Goal: Contribute content: Contribute content

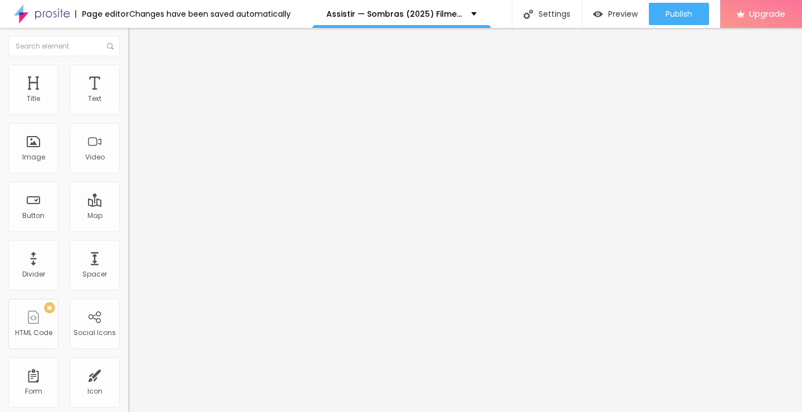
click at [128, 96] on span "Add image" at bounding box center [151, 90] width 46 height 9
click at [128, 95] on div "Change image" at bounding box center [192, 91] width 128 height 8
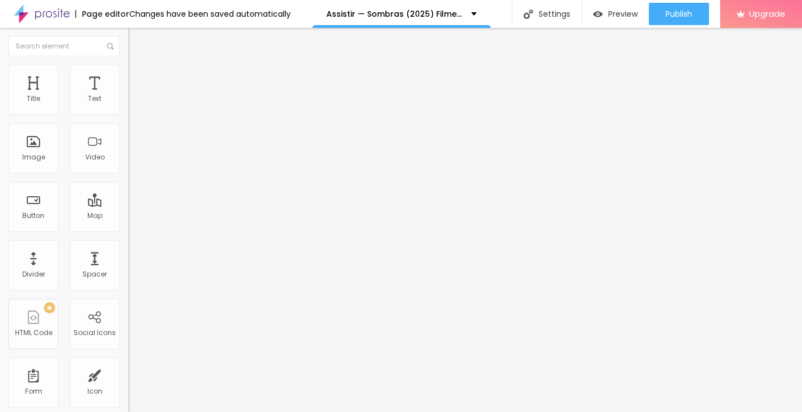
click at [188, 94] on img at bounding box center [191, 90] width 7 height 7
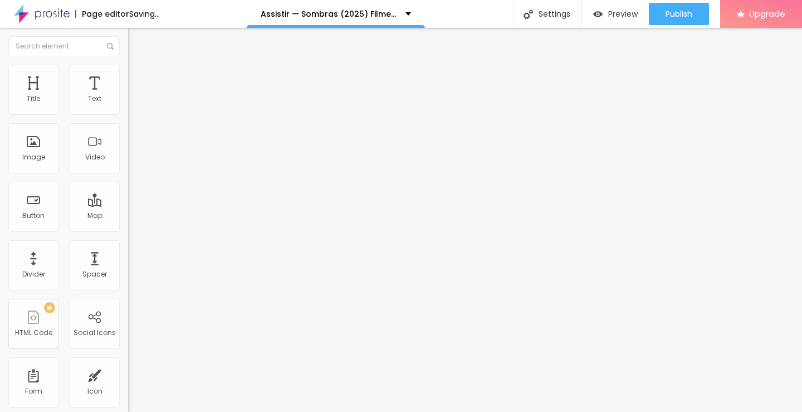
click at [128, 96] on span "Add image" at bounding box center [151, 90] width 46 height 9
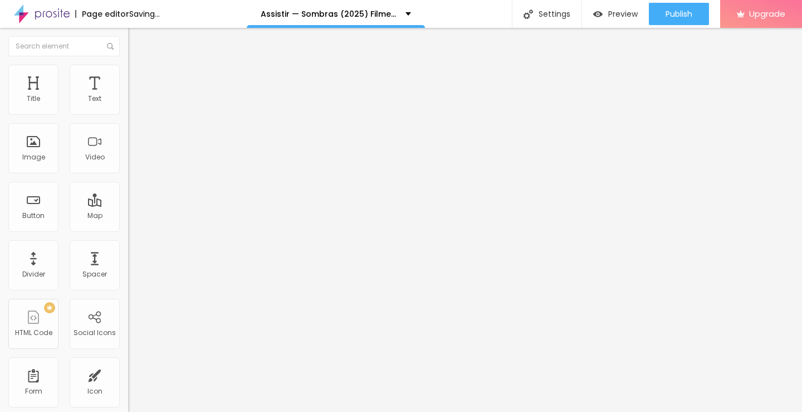
click at [128, 95] on div "Change image" at bounding box center [192, 91] width 128 height 8
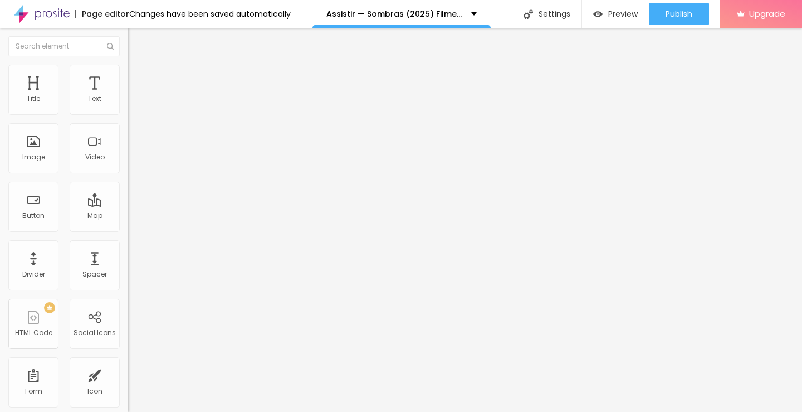
click at [188, 94] on img at bounding box center [191, 90] width 7 height 7
click at [128, 95] on div "Add image" at bounding box center [192, 91] width 128 height 8
click at [128, 96] on span "Add image" at bounding box center [151, 90] width 46 height 9
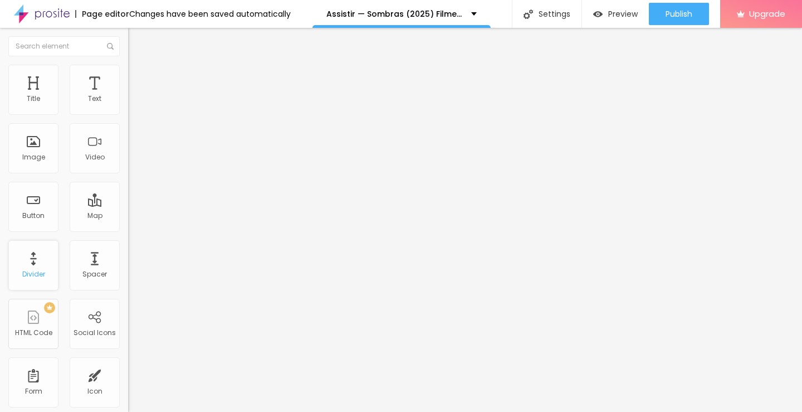
click at [40, 272] on div "Divider" at bounding box center [33, 274] width 23 height 8
click at [92, 276] on div "Spacer" at bounding box center [94, 274] width 25 height 8
click at [87, 266] on div "Spacer" at bounding box center [95, 265] width 50 height 50
click at [128, 65] on li "Content" at bounding box center [192, 58] width 128 height 11
click at [136, 36] on img "button" at bounding box center [140, 40] width 9 height 9
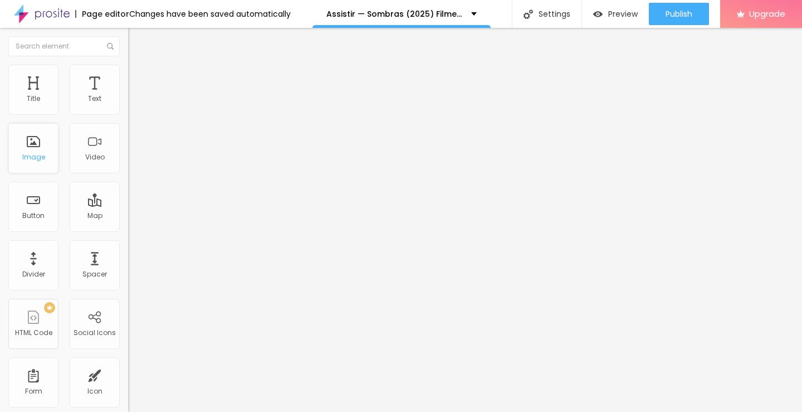
click at [46, 147] on div "Image" at bounding box center [33, 148] width 50 height 50
click at [128, 96] on span "Add image" at bounding box center [151, 90] width 46 height 9
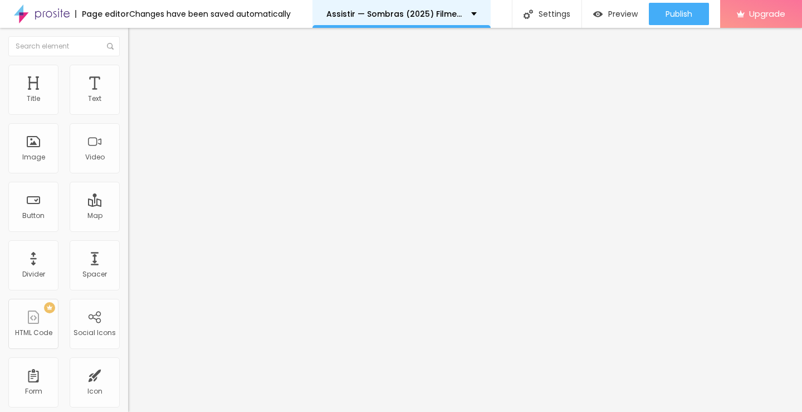
click at [445, 17] on p "Assistir — Sombras (2025) Filme completo em Português" at bounding box center [394, 14] width 136 height 8
click at [188, 96] on span at bounding box center [191, 90] width 7 height 9
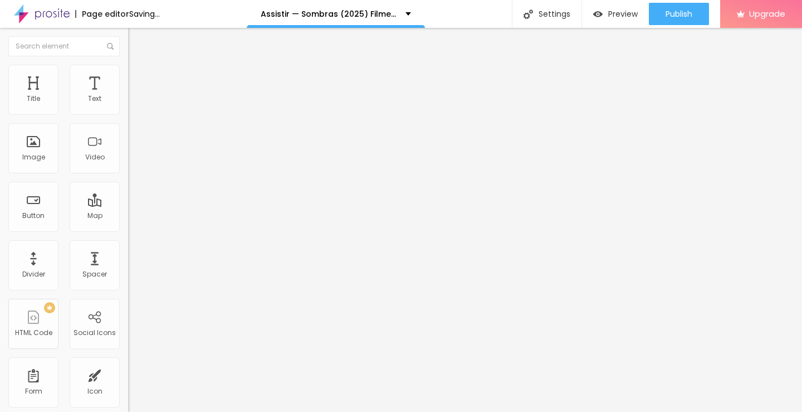
click at [128, 95] on div "Add image" at bounding box center [192, 91] width 128 height 8
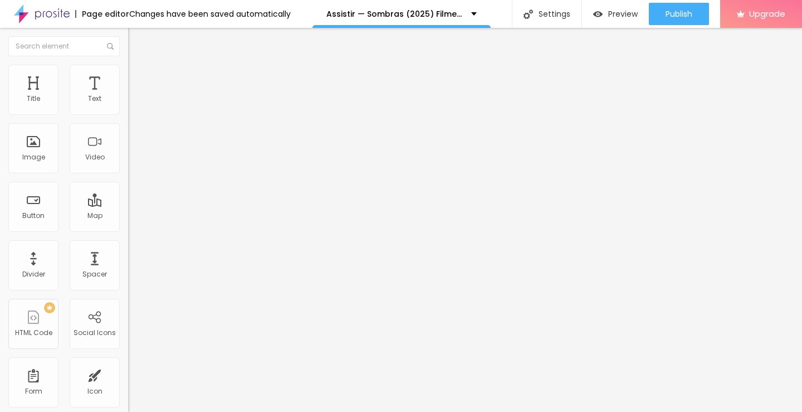
click at [128, 96] on span "Add image" at bounding box center [151, 90] width 46 height 9
click at [128, 113] on input "text" at bounding box center [195, 106] width 134 height 11
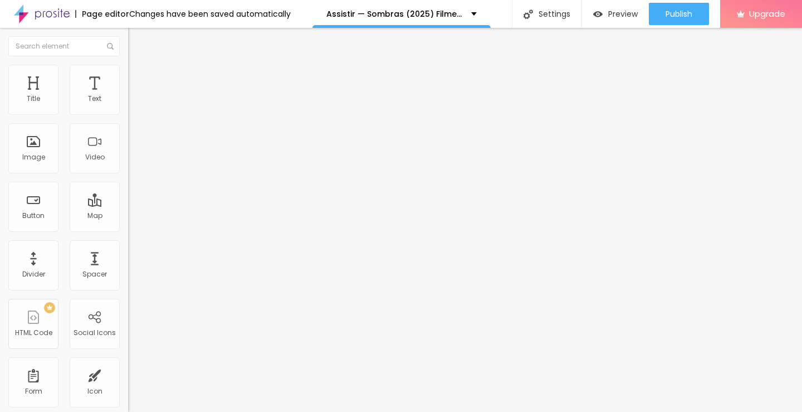
click at [128, 113] on input "text" at bounding box center [195, 106] width 134 height 11
paste input "Assistir — Sombras (2025) Filme completo em Português"
type input "Assistir — Sombras (2025) Filme completo em Português"
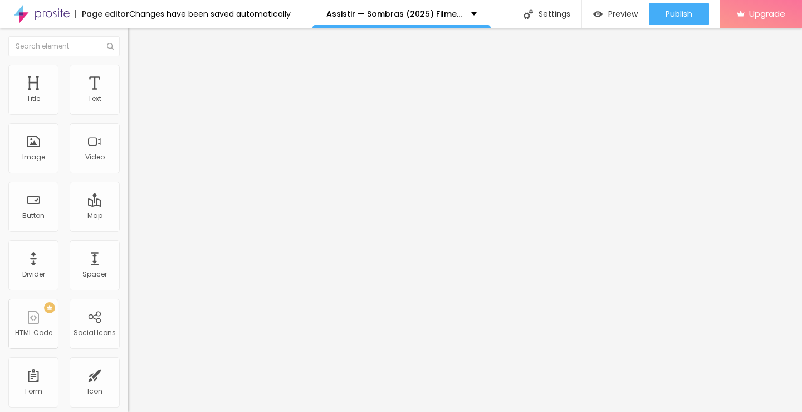
drag, startPoint x: 60, startPoint y: 300, endPoint x: 0, endPoint y: 309, distance: 60.8
click at [128, 255] on div "Change image Image description (Alt) Assistir — Sombras (2025) Filme completo e…" at bounding box center [192, 171] width 128 height 168
paste input "cinevibes.fun/pt/movie/1530315/pro"
type input "https://cinevibes.fun/pt/movie/1530315/pro"
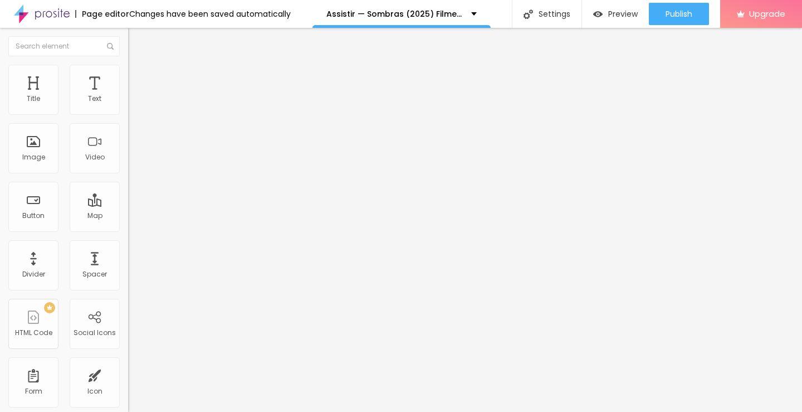
scroll to position [0, 0]
click at [128, 367] on div "Edit Image Content Style Advanced Change image Image description (Alt) Assistir…" at bounding box center [192, 220] width 128 height 384
click at [136, 42] on img "button" at bounding box center [140, 40] width 9 height 9
drag, startPoint x: 58, startPoint y: 128, endPoint x: 0, endPoint y: 116, distance: 59.8
click at [128, 116] on div "Text Click me Align Size Default Small Default Big Link URL https:// Open in ne…" at bounding box center [192, 168] width 128 height 162
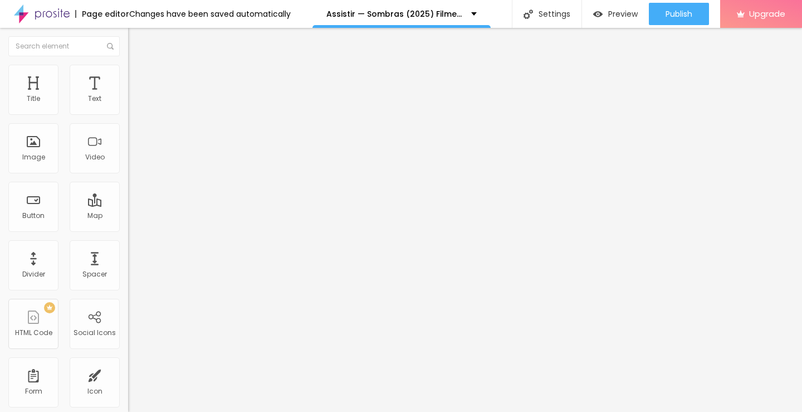
paste input "ASSISTA AGORA ►⟹ Sombras Filme CompletoHD"
type input "ASSISTA AGORA ►⟹ Sombras Filme CompletoHD"
click at [128, 133] on img at bounding box center [132, 129] width 8 height 8
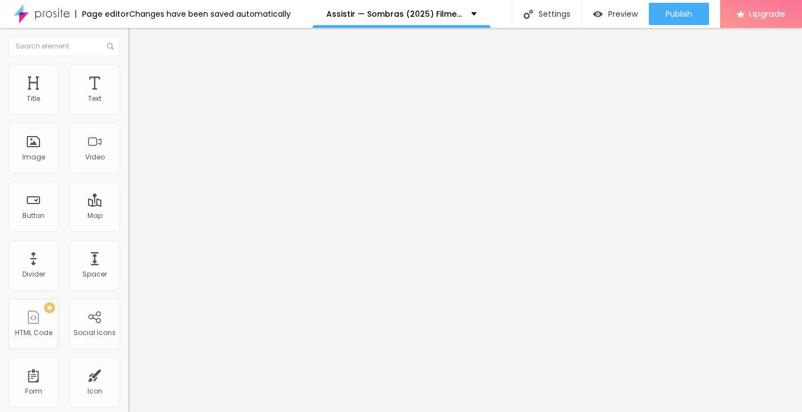
drag, startPoint x: 56, startPoint y: 238, endPoint x: 0, endPoint y: 222, distance: 58.2
click at [128, 222] on div "Text ASSISTA AGORA ►⟹ Sombras Filme CompletoHD Align Size Default Small Default…" at bounding box center [192, 168] width 128 height 162
paste input "cinevibes.fun/pt/movie/1530315/pro"
type input "https://cinevibes.fun/pt/movie/1530315/pro"
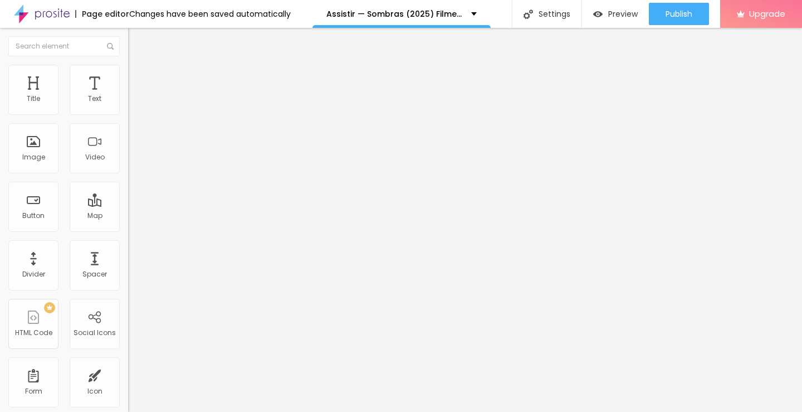
click at [136, 42] on img "button" at bounding box center [140, 40] width 9 height 9
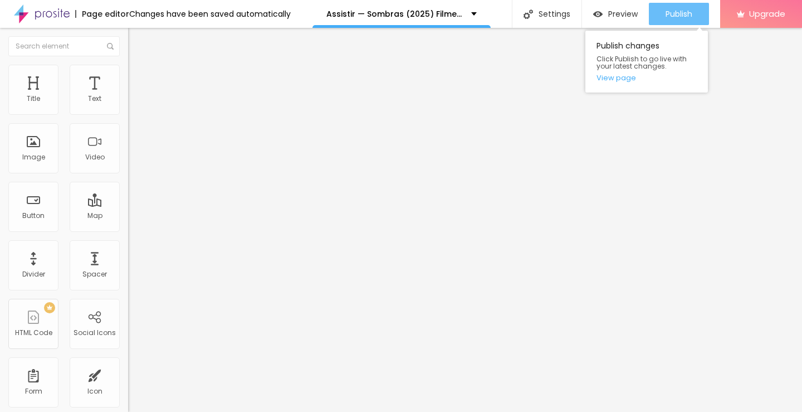
click at [669, 14] on span "Publish" at bounding box center [679, 13] width 27 height 9
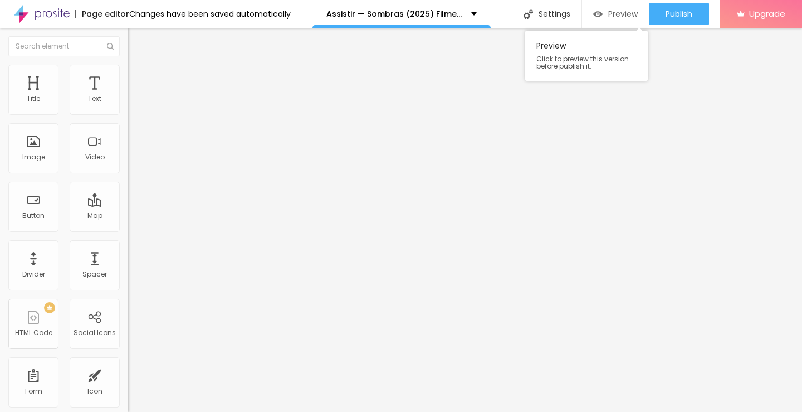
click at [606, 20] on div "Preview" at bounding box center [615, 14] width 45 height 22
